Goal: Navigation & Orientation: Find specific page/section

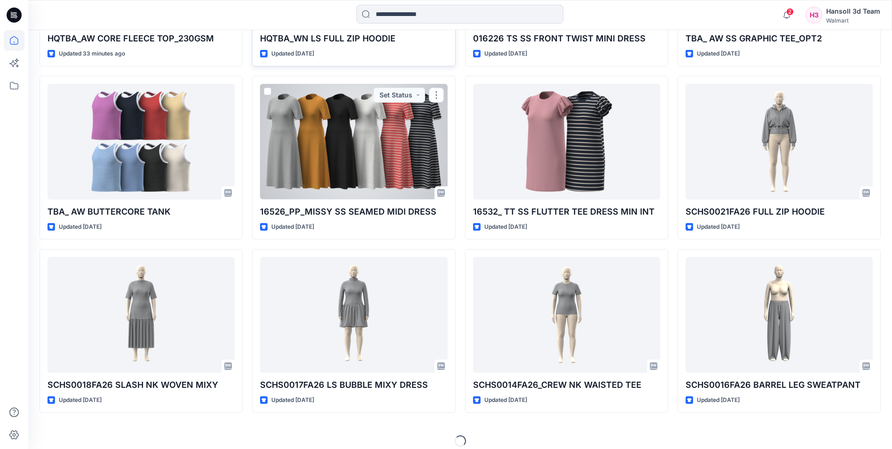
scroll to position [404, 0]
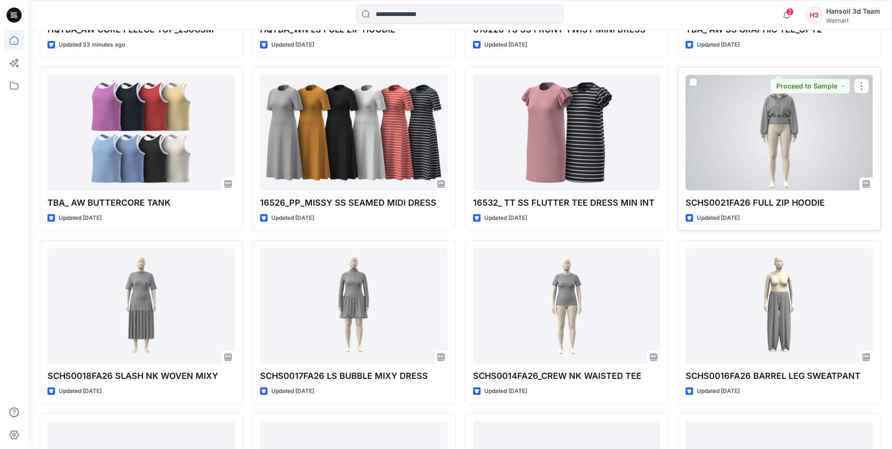
click at [729, 161] on div at bounding box center [779, 132] width 187 height 115
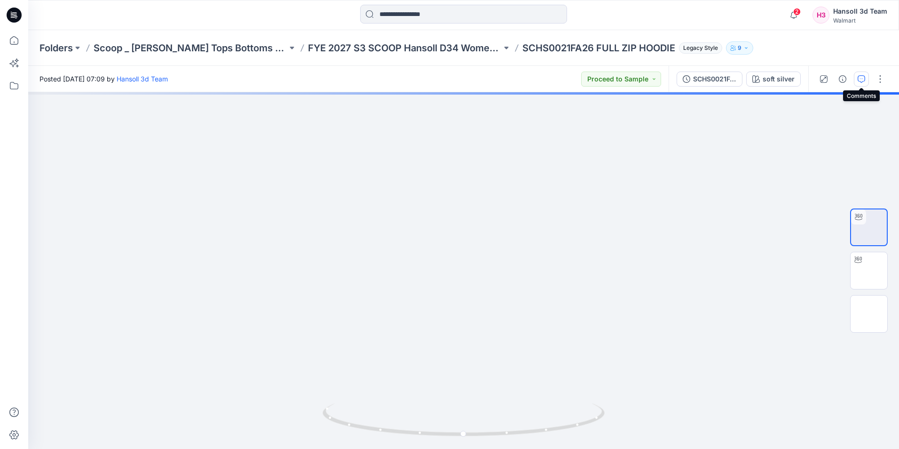
click at [860, 81] on icon "button" at bounding box center [862, 79] width 8 height 8
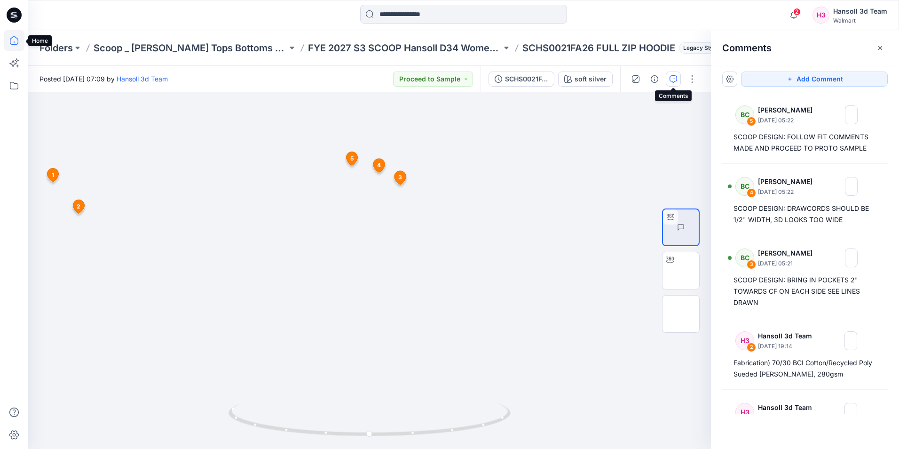
click at [13, 41] on icon at bounding box center [14, 40] width 21 height 21
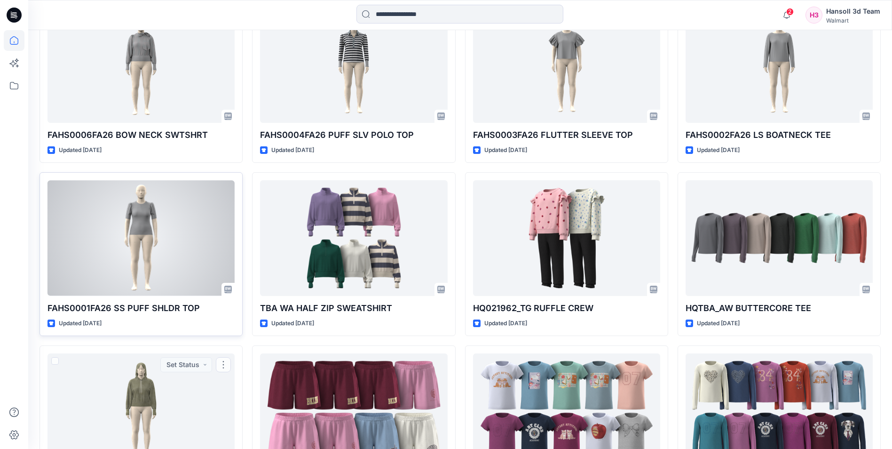
scroll to position [1678, 0]
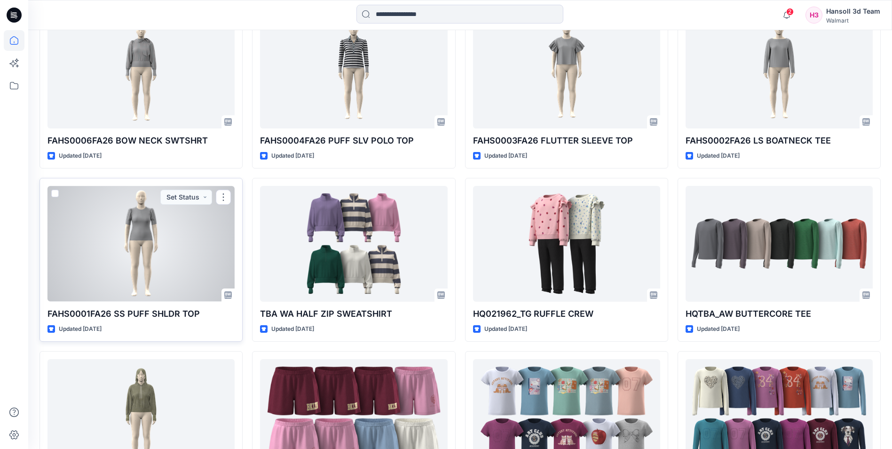
click at [126, 258] on div at bounding box center [141, 243] width 187 height 115
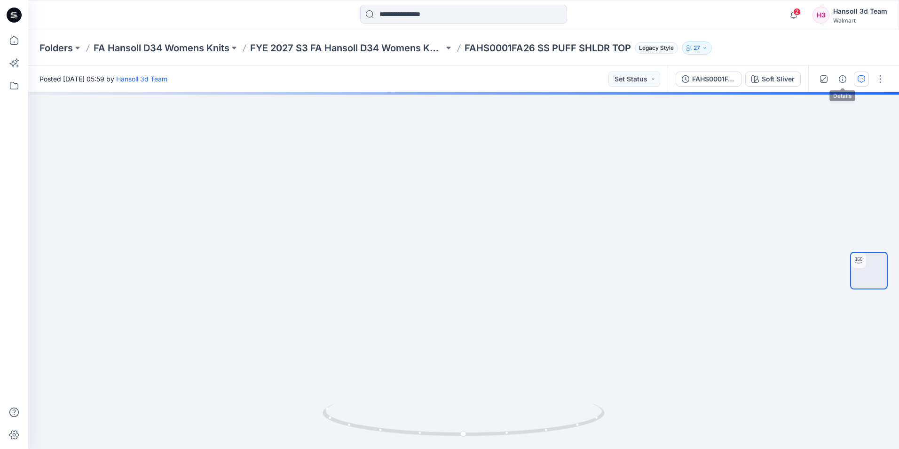
click at [862, 79] on icon "button" at bounding box center [861, 78] width 3 height 0
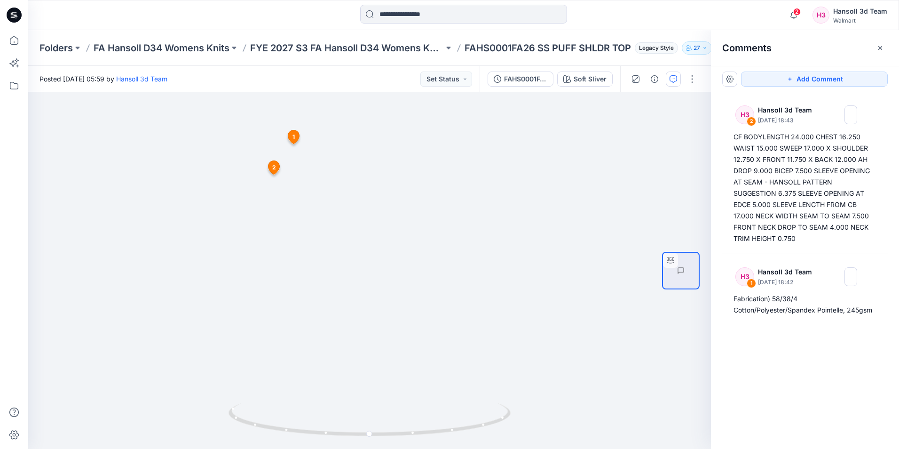
click at [516, 46] on p "FAHS0001FA26 SS PUFF SHLDR TOP" at bounding box center [548, 47] width 166 height 13
click at [380, 47] on p "FYE 2027 S3 FA Hansoll D34 Womens Knits" at bounding box center [347, 47] width 194 height 13
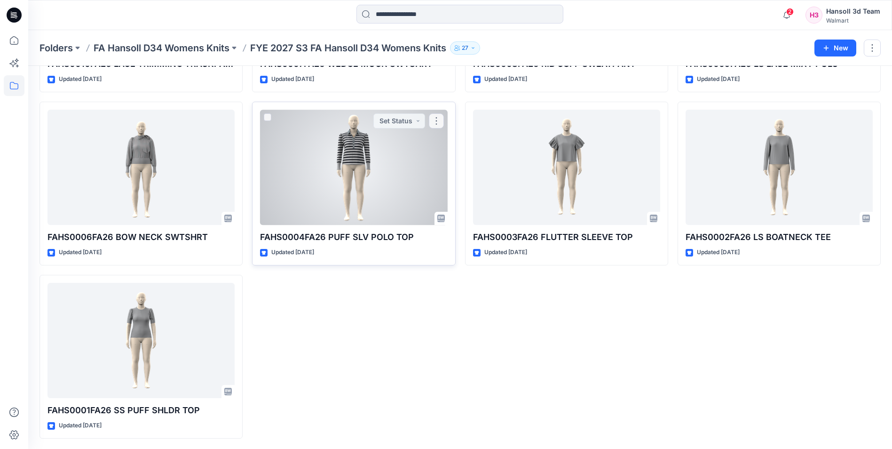
scroll to position [178, 0]
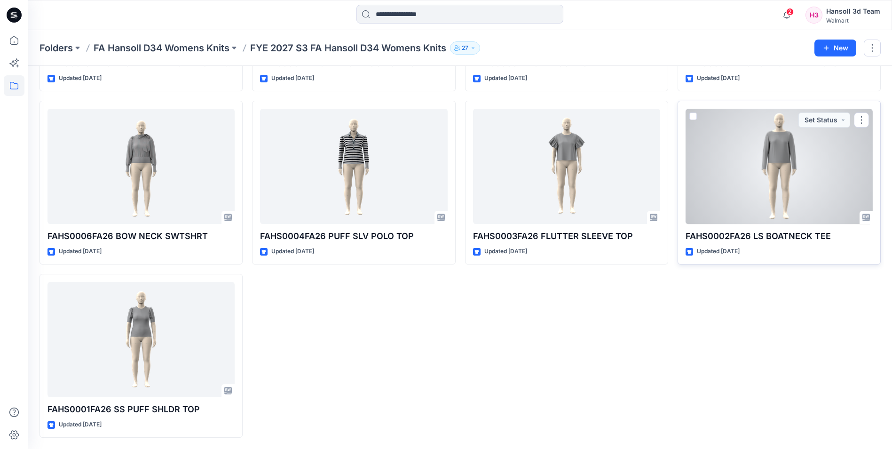
click at [749, 183] on div at bounding box center [779, 166] width 187 height 115
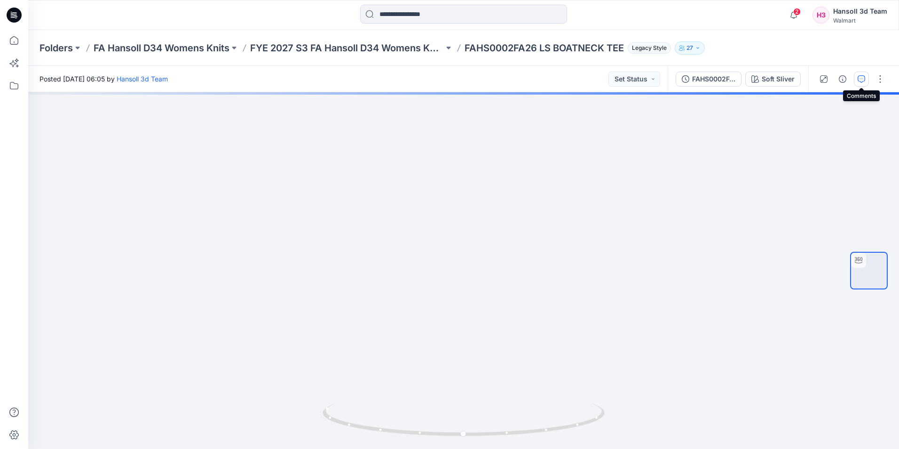
click at [862, 80] on icon "button" at bounding box center [862, 79] width 8 height 8
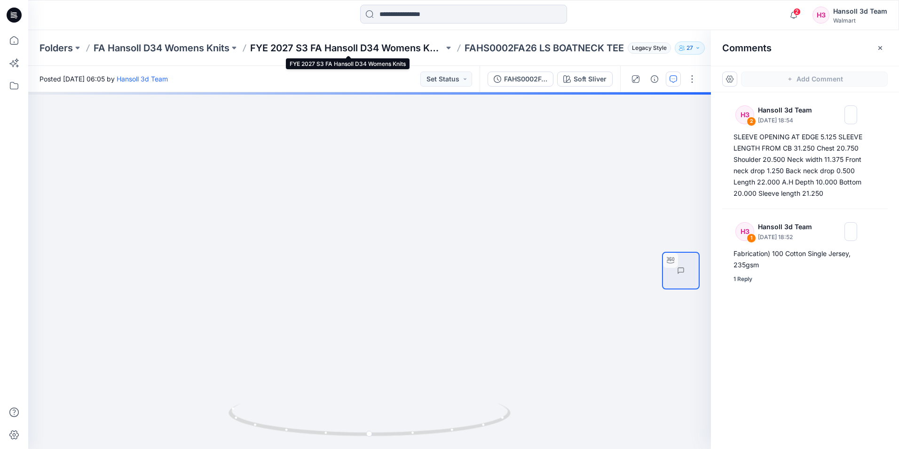
click at [360, 49] on p "FYE 2027 S3 FA Hansoll D34 Womens Knits" at bounding box center [347, 47] width 194 height 13
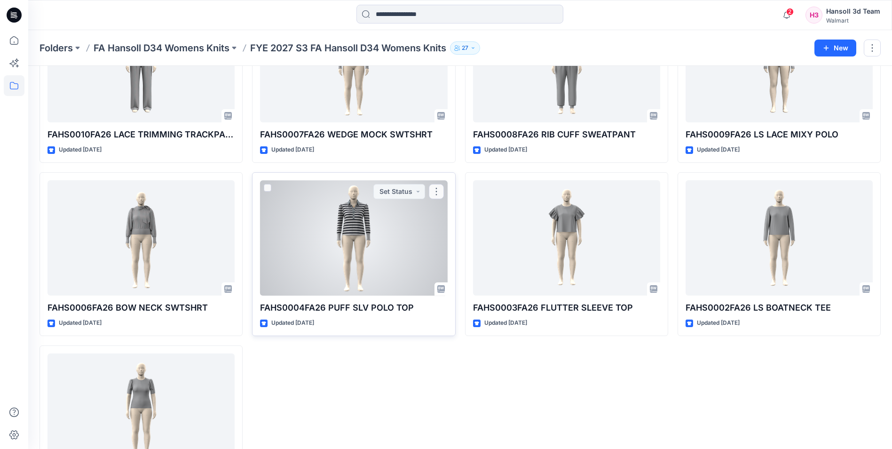
scroll to position [178, 0]
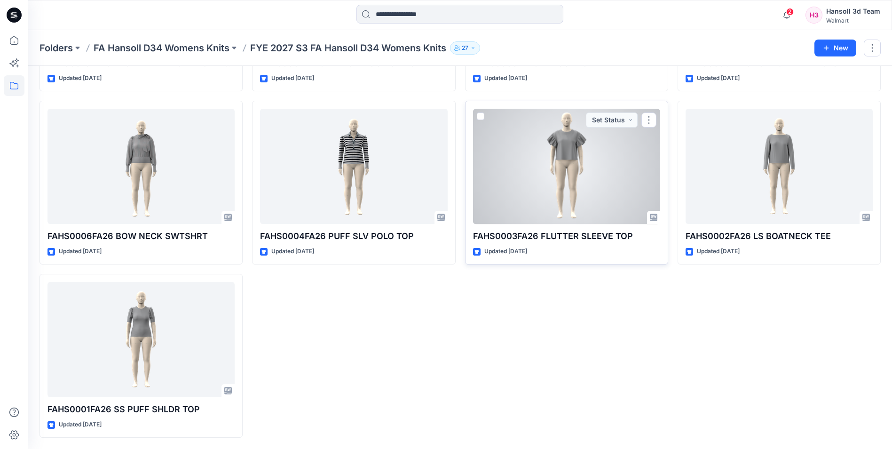
click at [598, 169] on div at bounding box center [566, 166] width 187 height 115
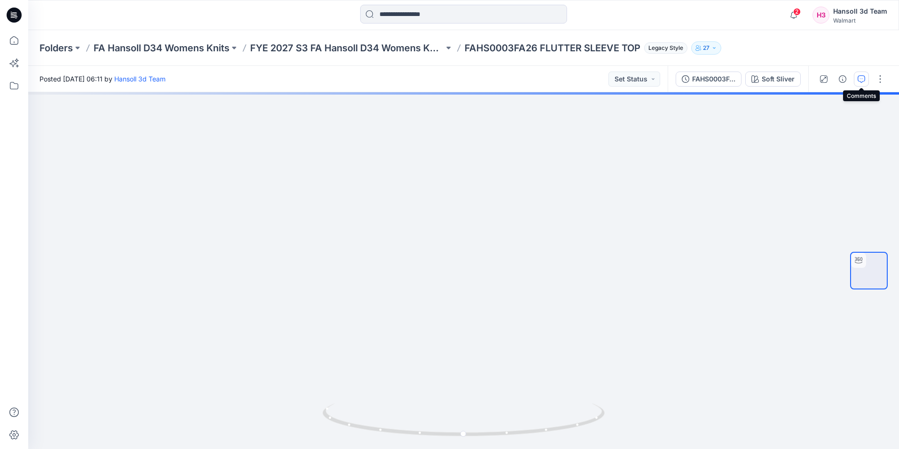
click at [861, 84] on button "button" at bounding box center [861, 78] width 15 height 15
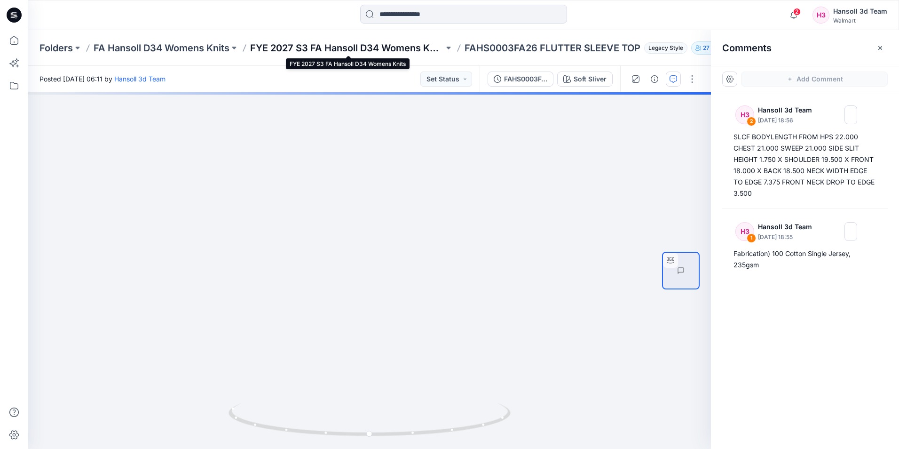
click at [324, 43] on p "FYE 2027 S3 FA Hansoll D34 Womens Knits" at bounding box center [347, 47] width 194 height 13
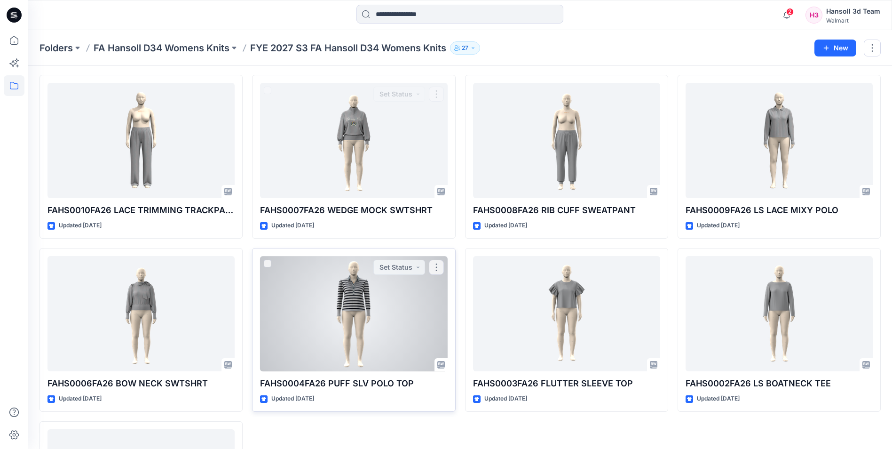
scroll to position [94, 0]
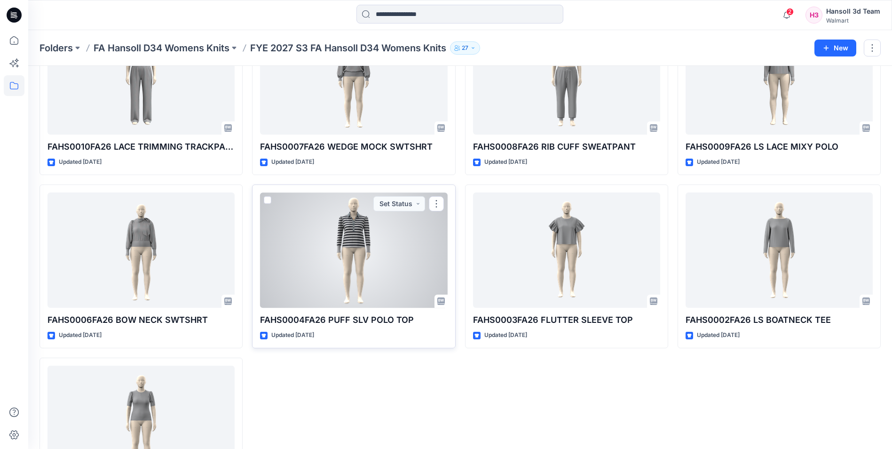
click at [364, 261] on div at bounding box center [353, 249] width 187 height 115
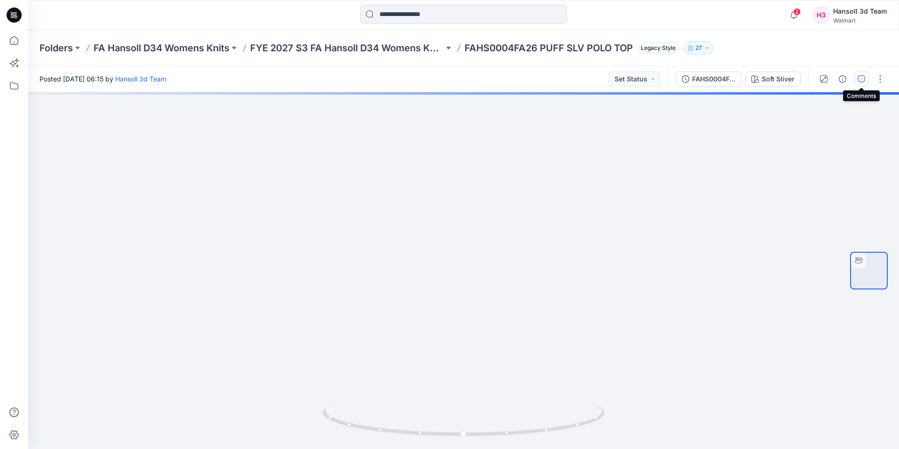
click at [858, 79] on icon "button" at bounding box center [862, 79] width 8 height 8
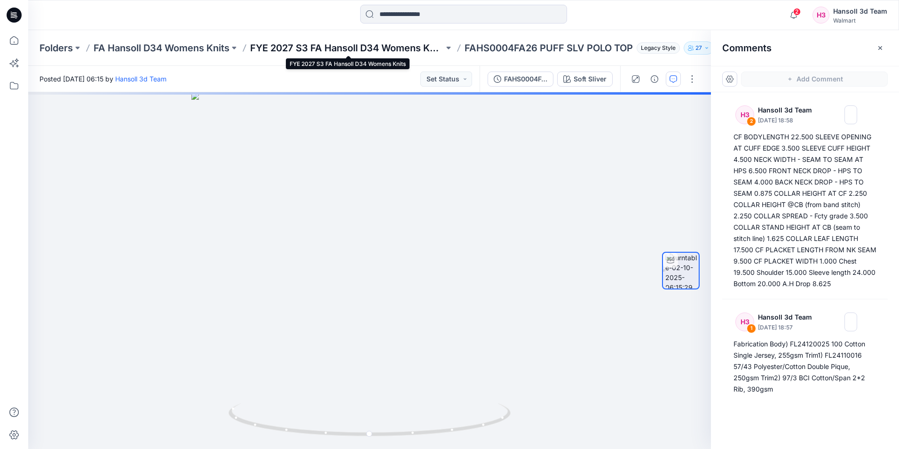
click at [357, 49] on p "FYE 2027 S3 FA Hansoll D34 Womens Knits" at bounding box center [347, 47] width 194 height 13
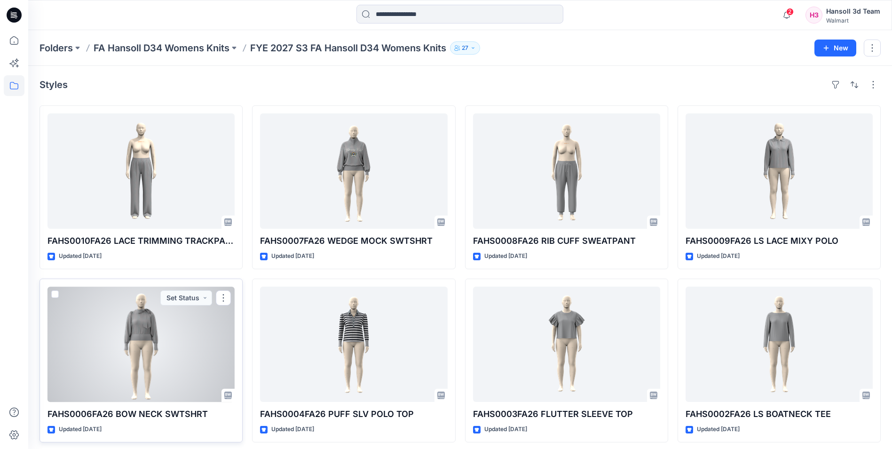
click at [122, 343] on div at bounding box center [141, 343] width 187 height 115
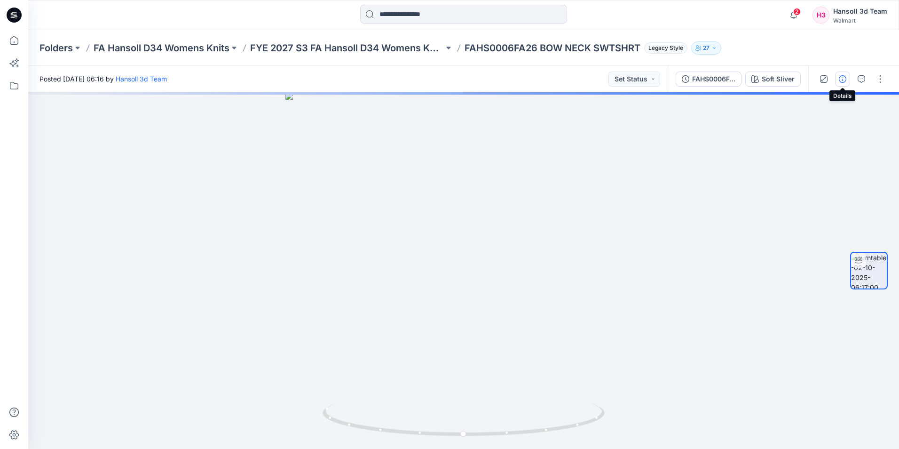
click at [845, 80] on icon "button" at bounding box center [843, 79] width 8 height 8
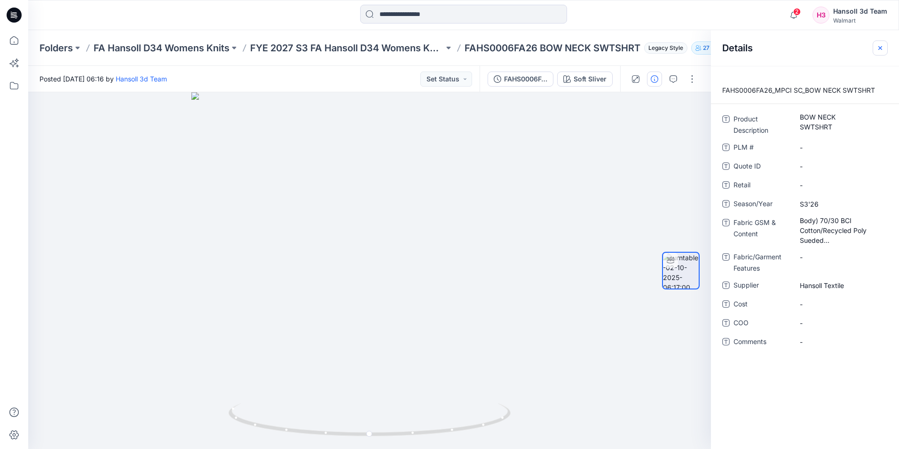
click at [879, 44] on icon "button" at bounding box center [881, 48] width 8 height 8
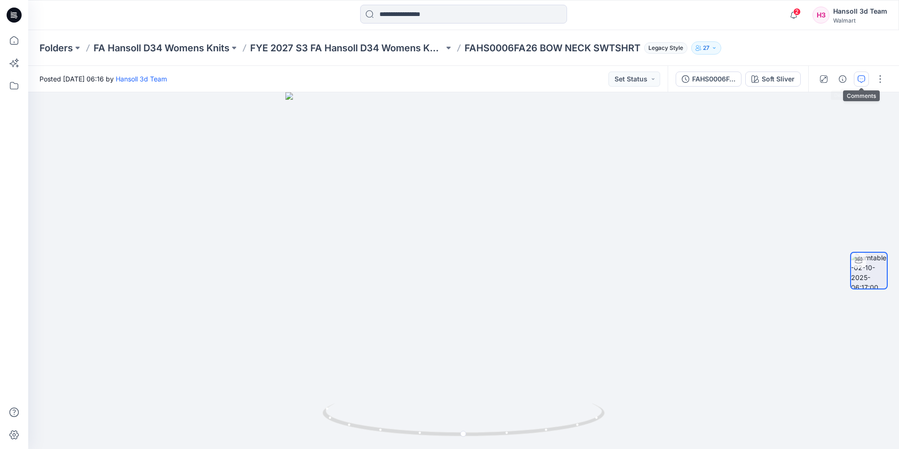
click at [859, 79] on icon "button" at bounding box center [862, 79] width 8 height 8
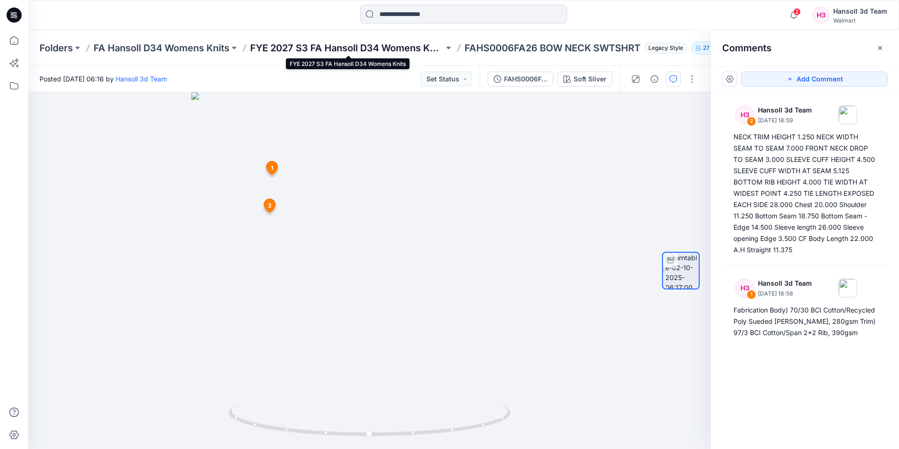
click at [378, 47] on p "FYE 2027 S3 FA Hansoll D34 Womens Knits" at bounding box center [347, 47] width 194 height 13
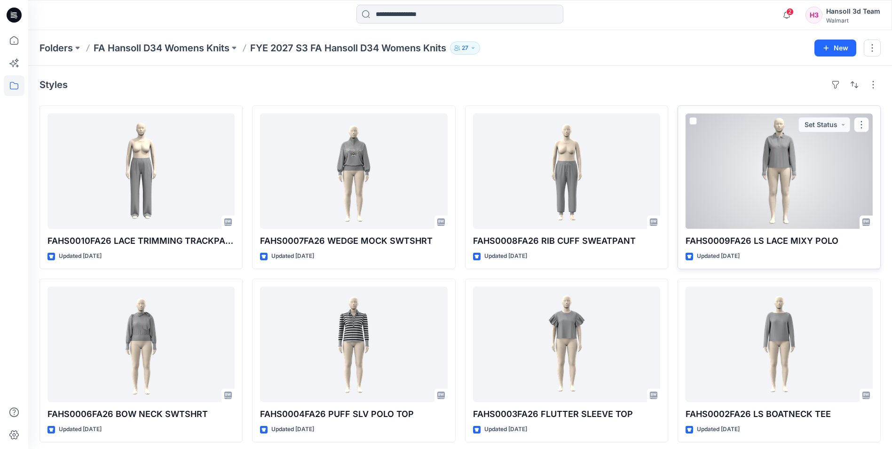
click at [798, 198] on div at bounding box center [779, 170] width 187 height 115
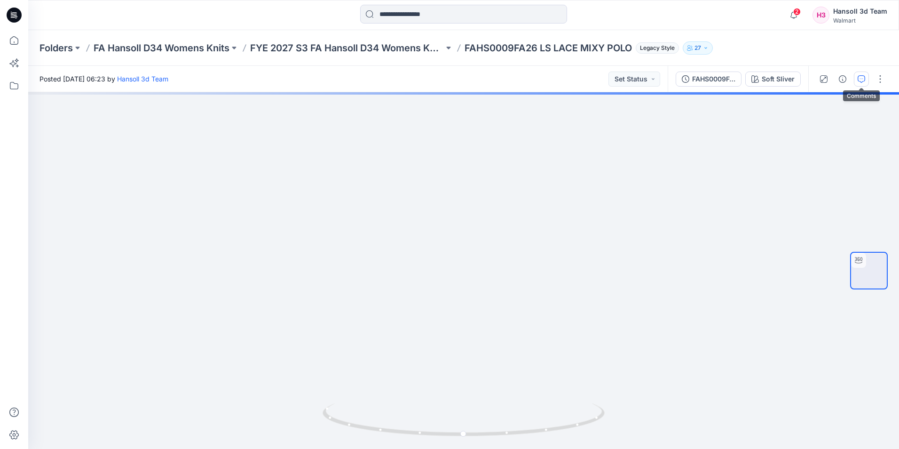
click at [857, 77] on button "button" at bounding box center [861, 78] width 15 height 15
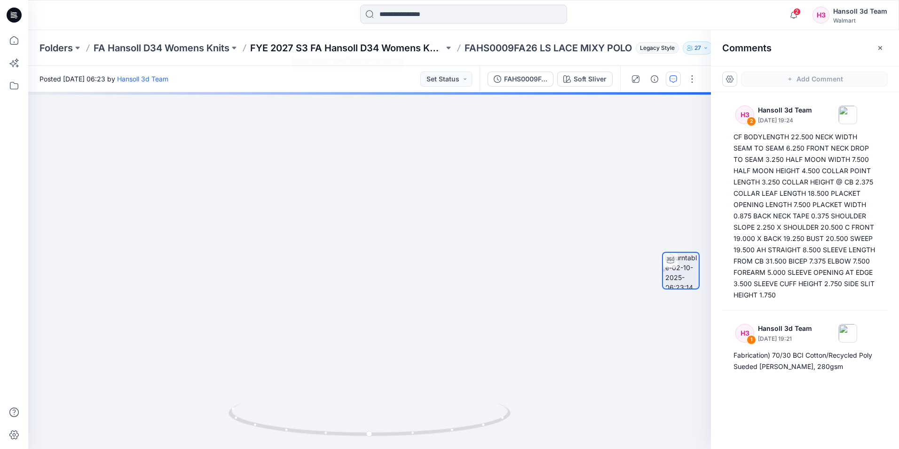
click at [379, 47] on p "FYE 2027 S3 FA Hansoll D34 Womens Knits" at bounding box center [347, 47] width 194 height 13
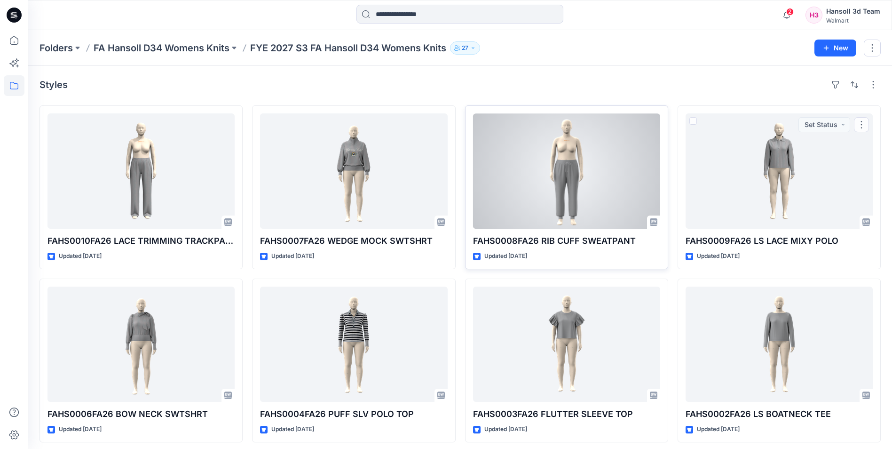
click at [630, 158] on div at bounding box center [566, 170] width 187 height 115
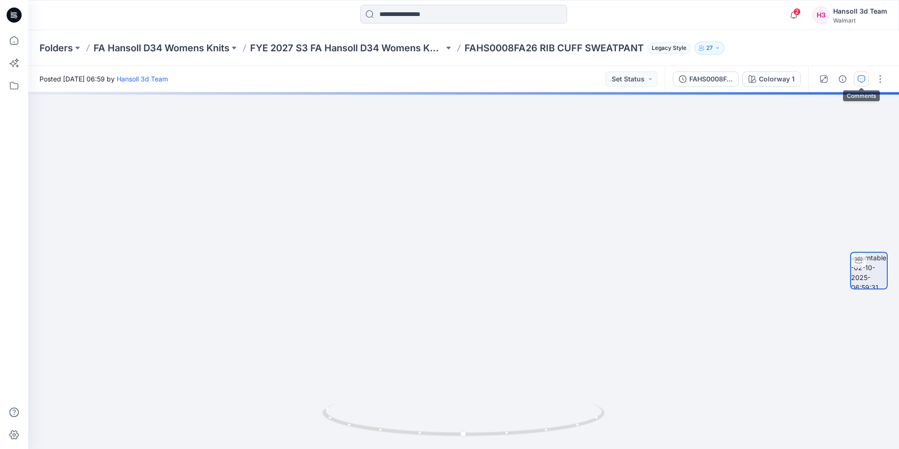
click at [860, 82] on icon "button" at bounding box center [862, 79] width 8 height 8
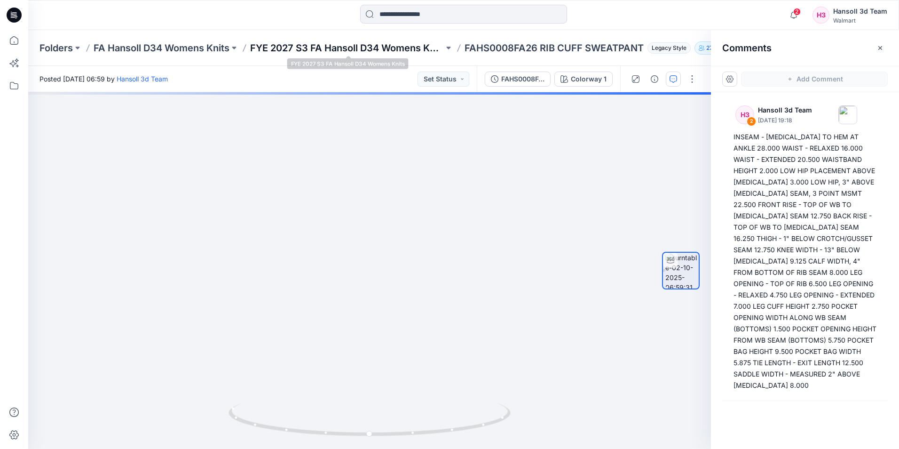
click at [334, 53] on p "FYE 2027 S3 FA Hansoll D34 Womens Knits" at bounding box center [347, 47] width 194 height 13
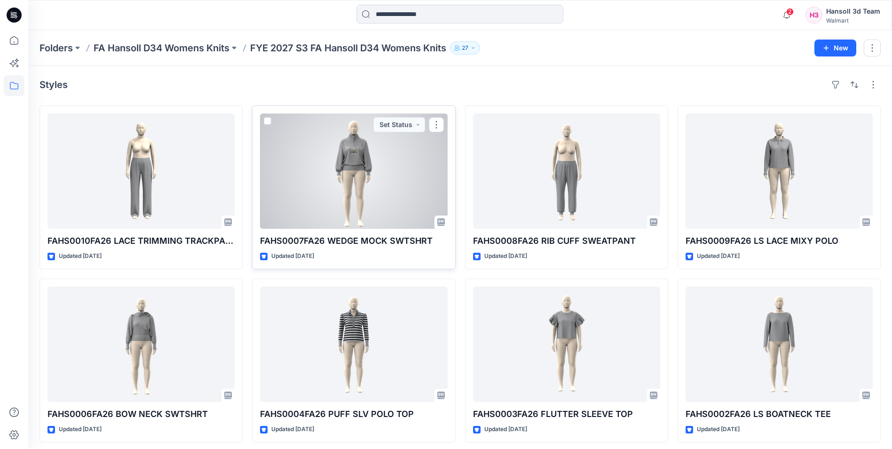
click at [391, 163] on div at bounding box center [353, 170] width 187 height 115
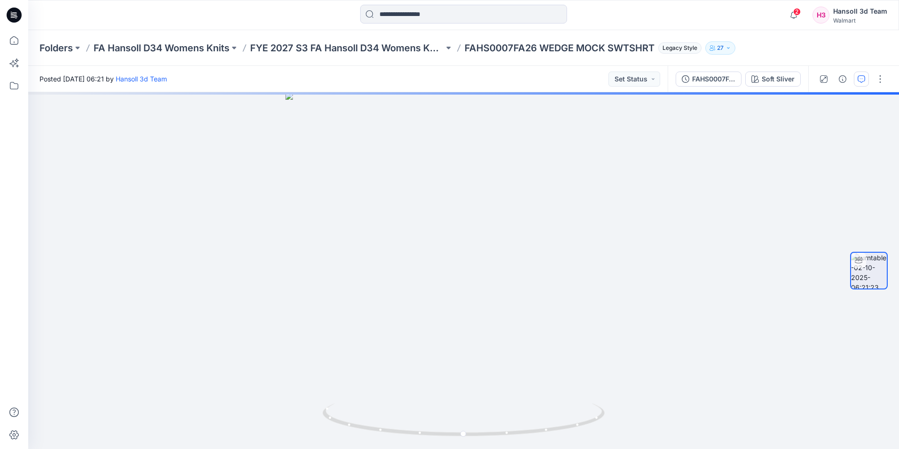
click at [859, 84] on button "button" at bounding box center [861, 78] width 15 height 15
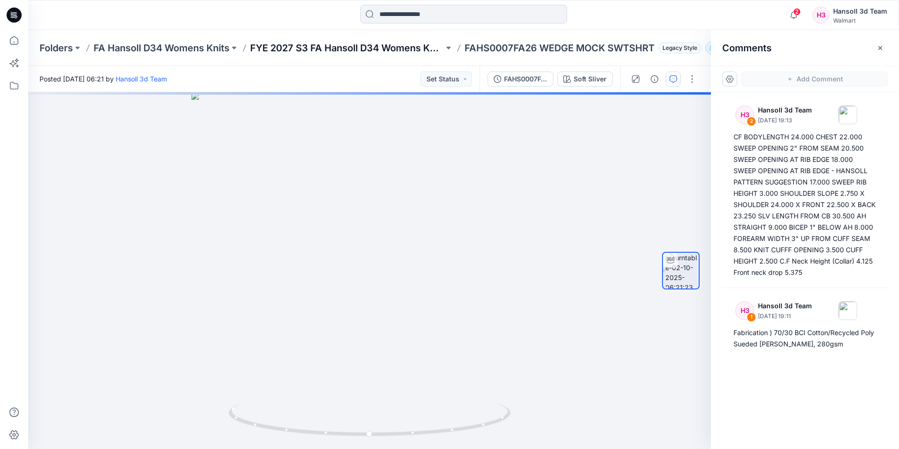
click at [322, 53] on p "FYE 2027 S3 FA Hansoll D34 Womens Knits" at bounding box center [347, 47] width 194 height 13
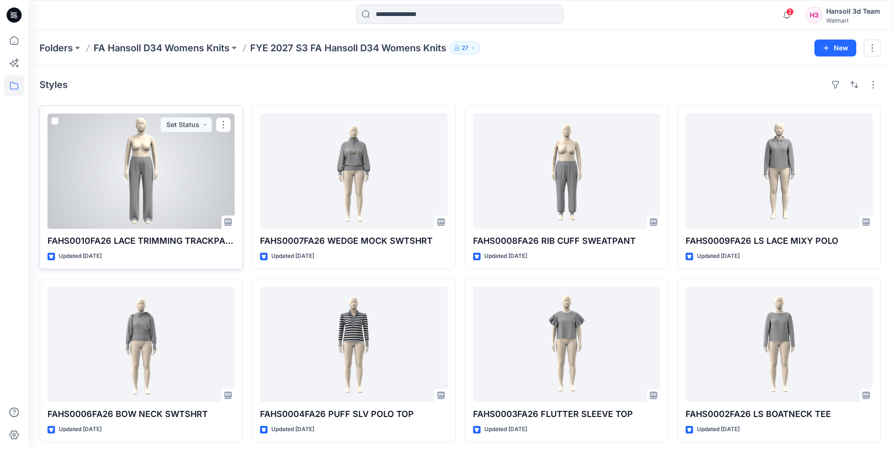
click at [155, 154] on div at bounding box center [141, 170] width 187 height 115
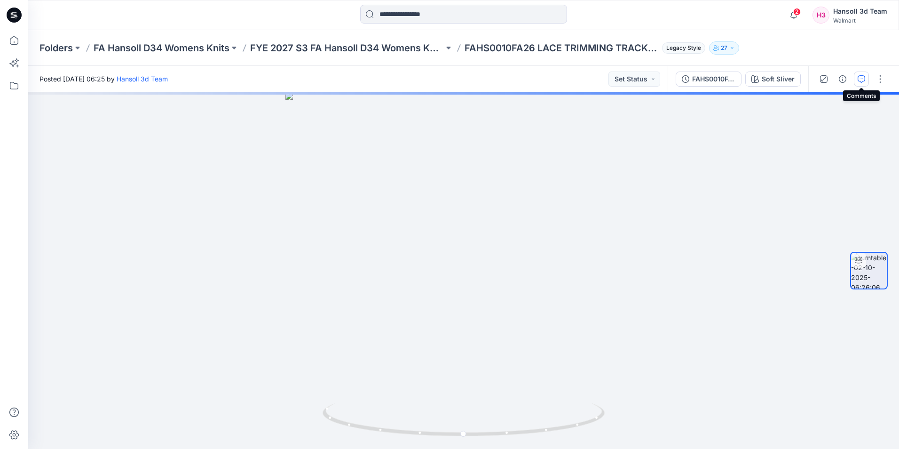
click at [858, 81] on icon "button" at bounding box center [862, 79] width 8 height 8
